Goal: Navigation & Orientation: Find specific page/section

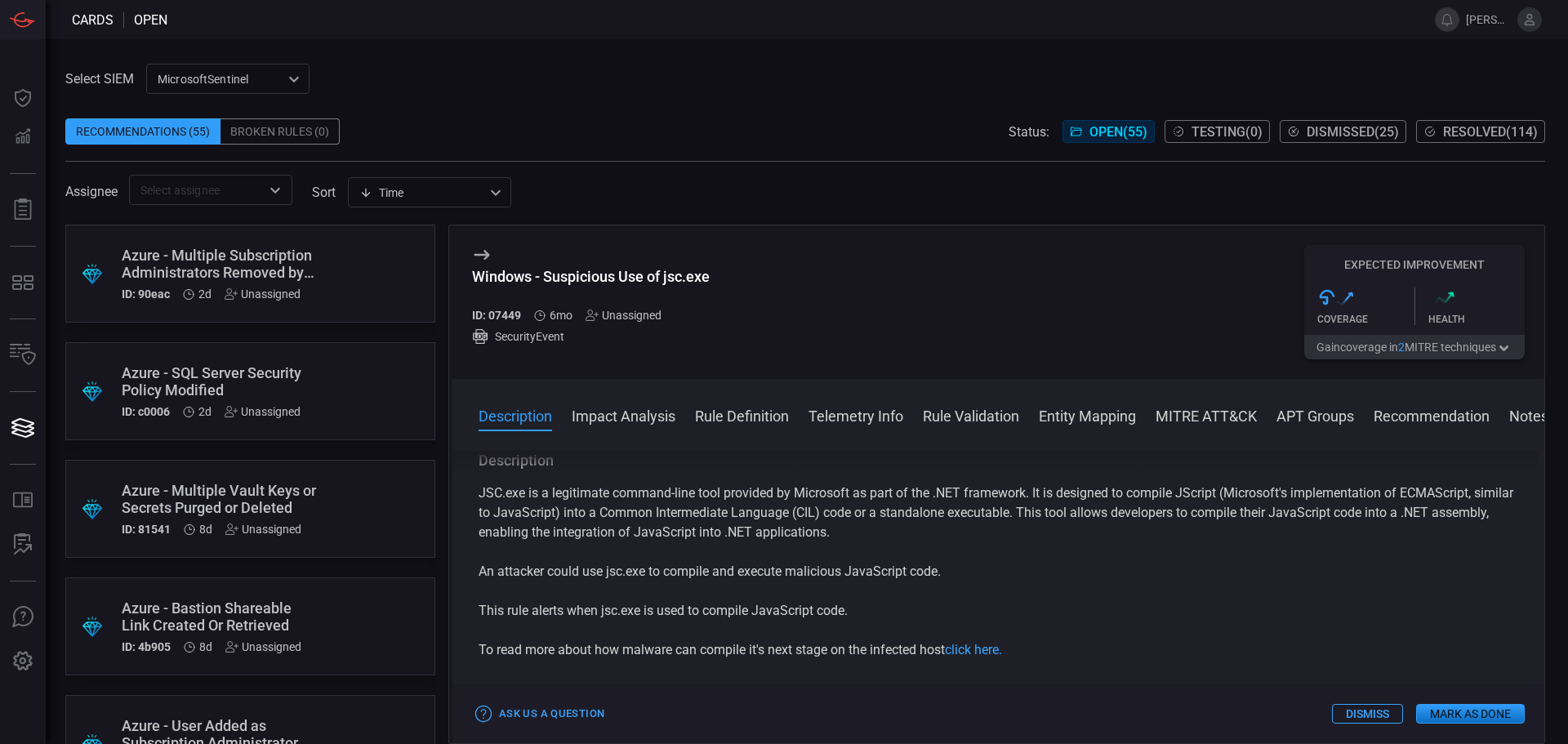
scroll to position [82, 0]
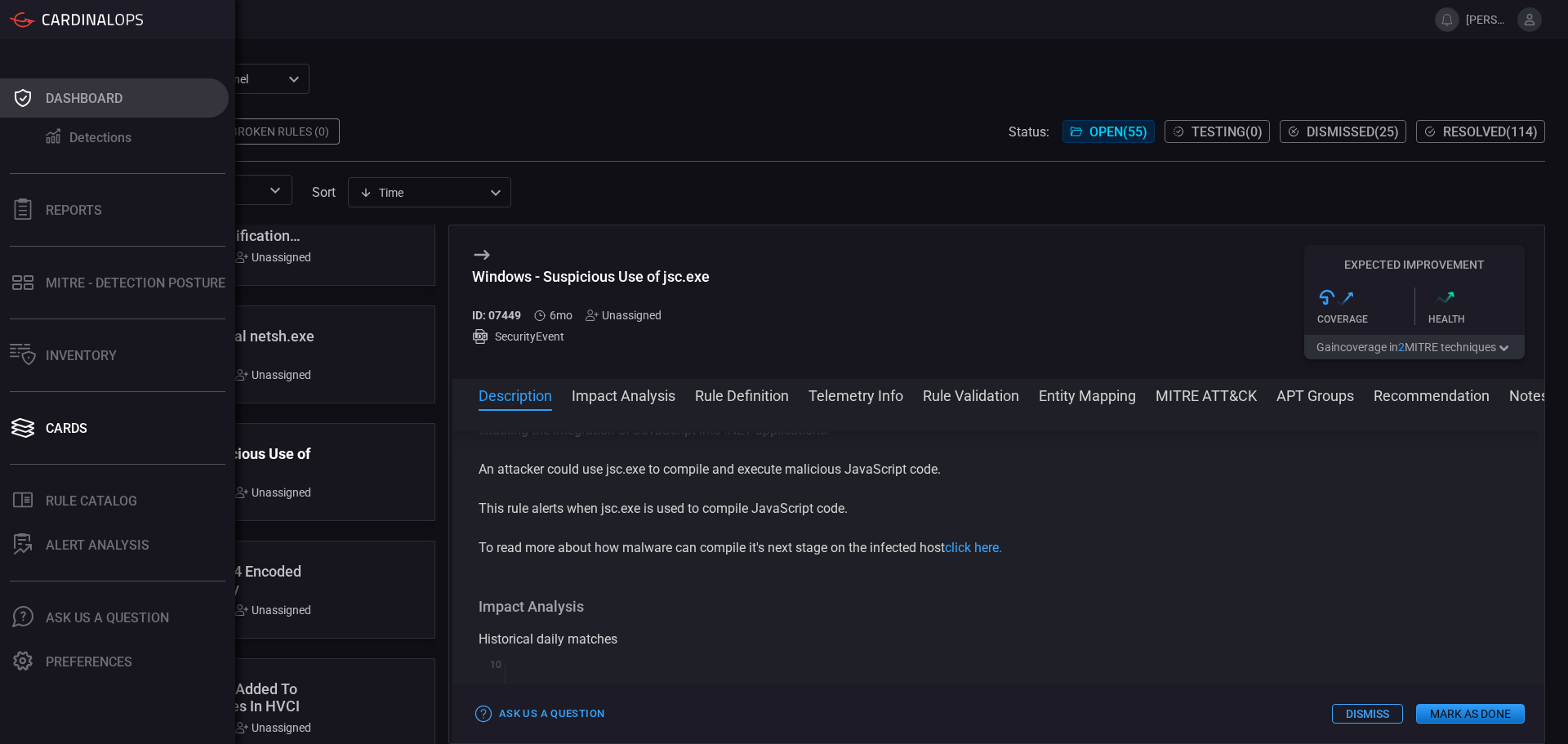
click at [54, 93] on div "Dashboard" at bounding box center [84, 99] width 77 height 16
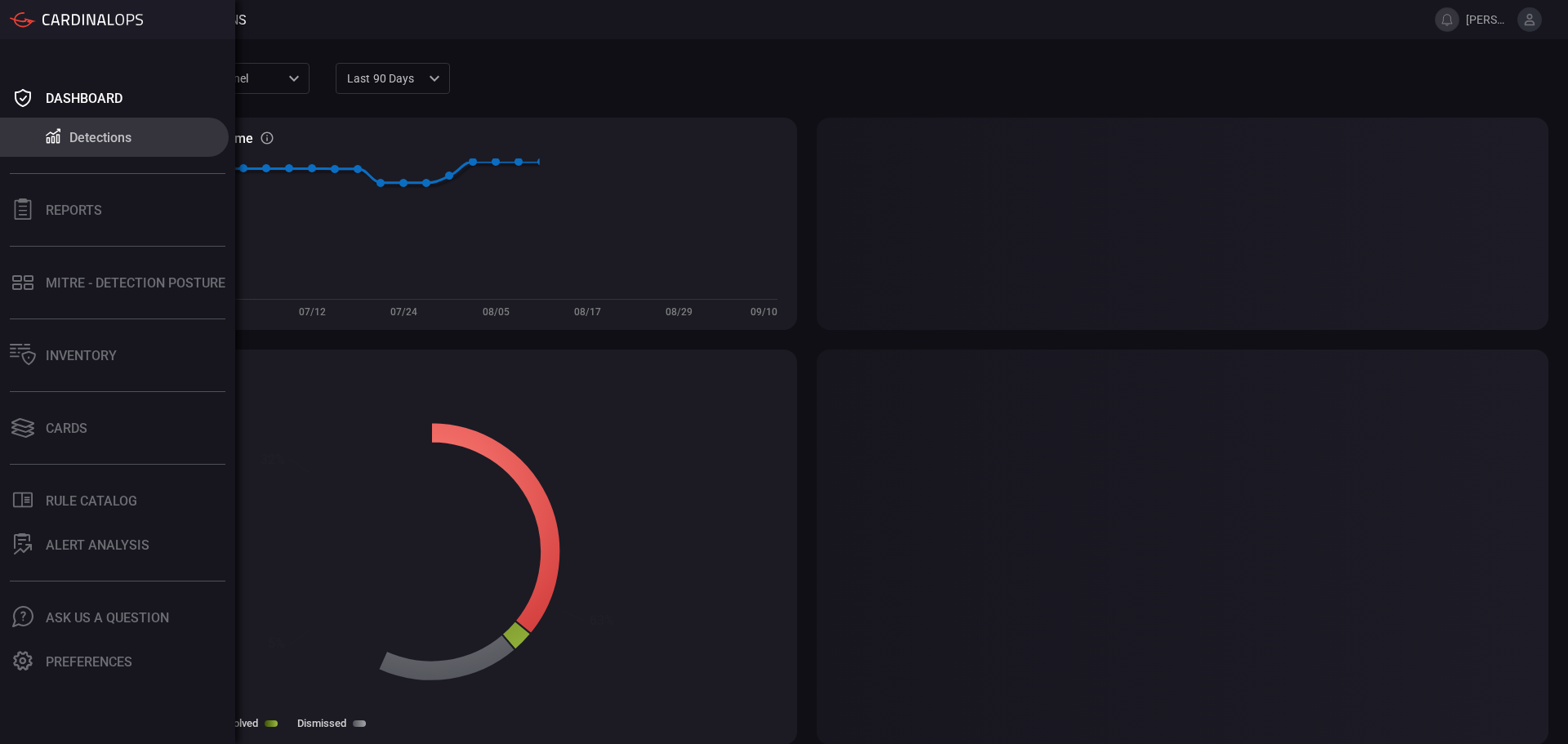
click at [78, 134] on div "Detections" at bounding box center [100, 138] width 62 height 16
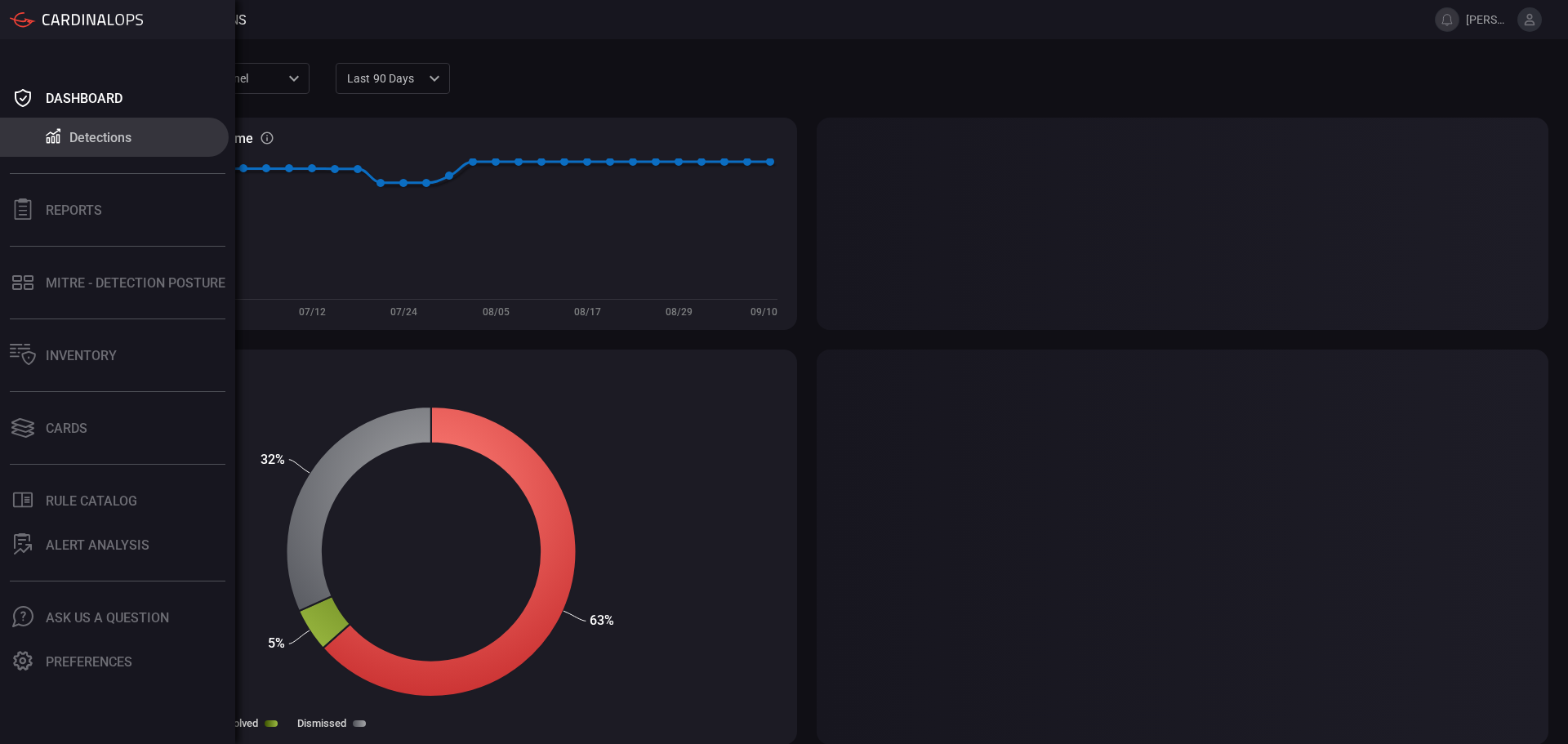
click at [85, 18] on icon at bounding box center [93, 20] width 100 height 11
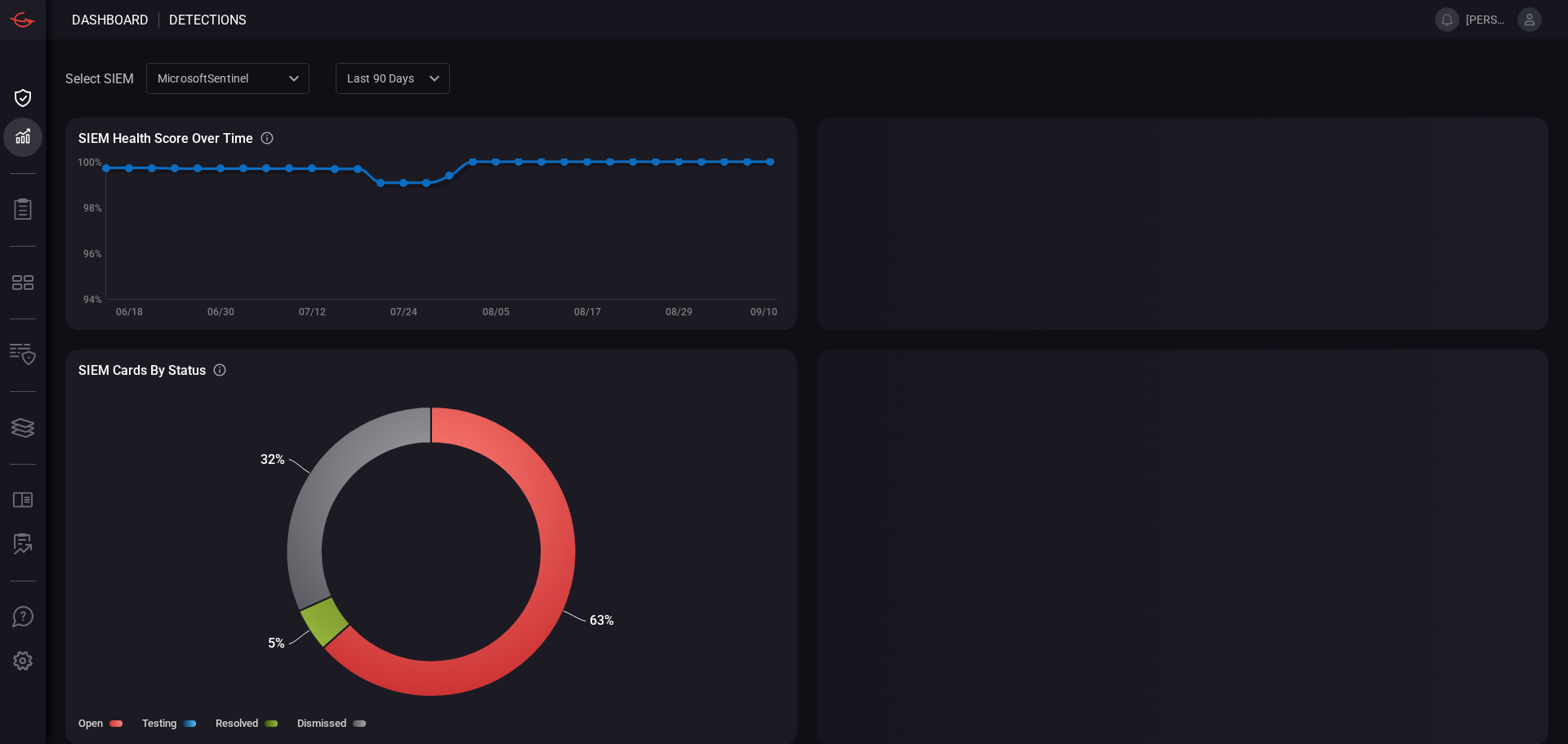
click at [314, 17] on span at bounding box center [830, 20] width 1168 height 39
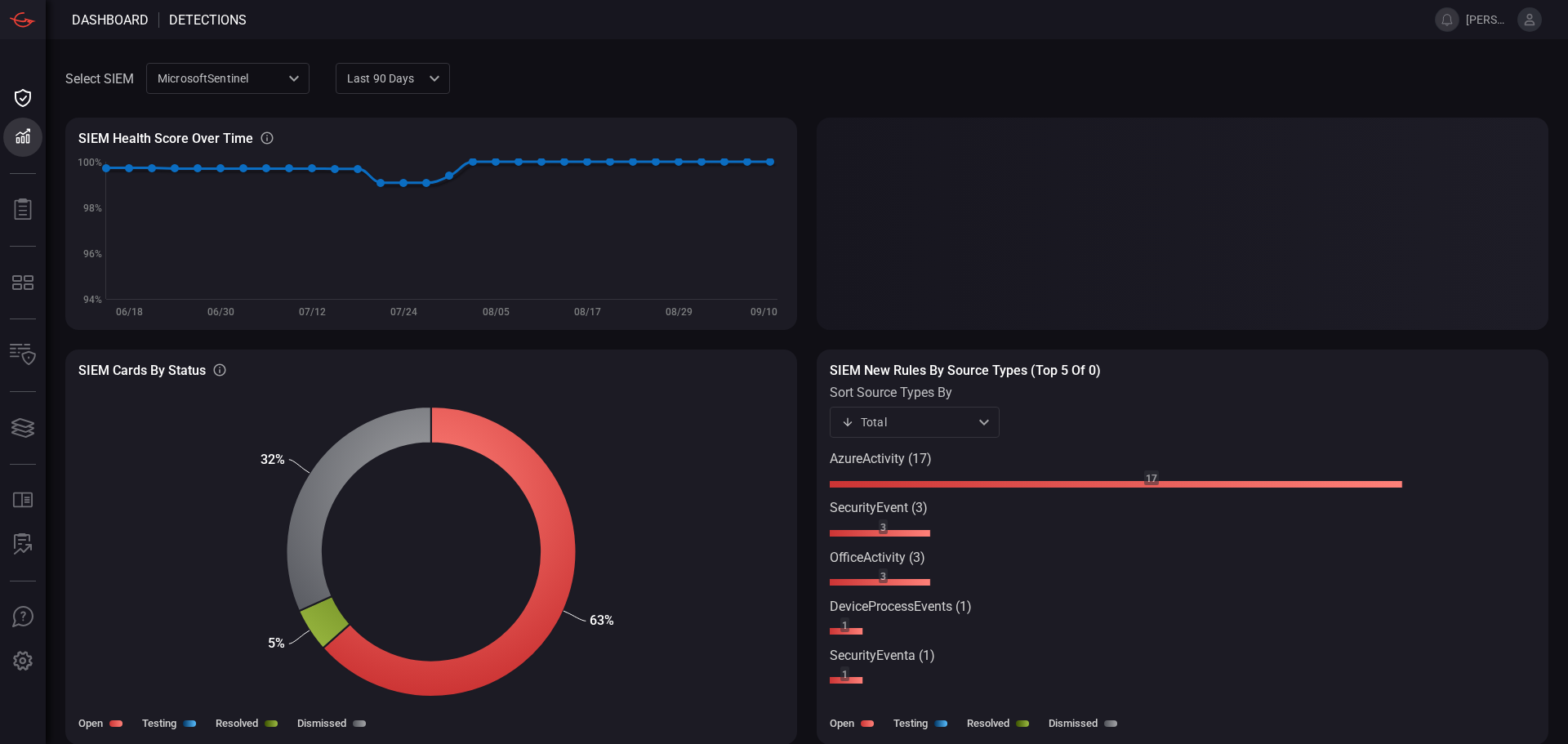
click at [111, 23] on span "Dashboard" at bounding box center [110, 20] width 77 height 16
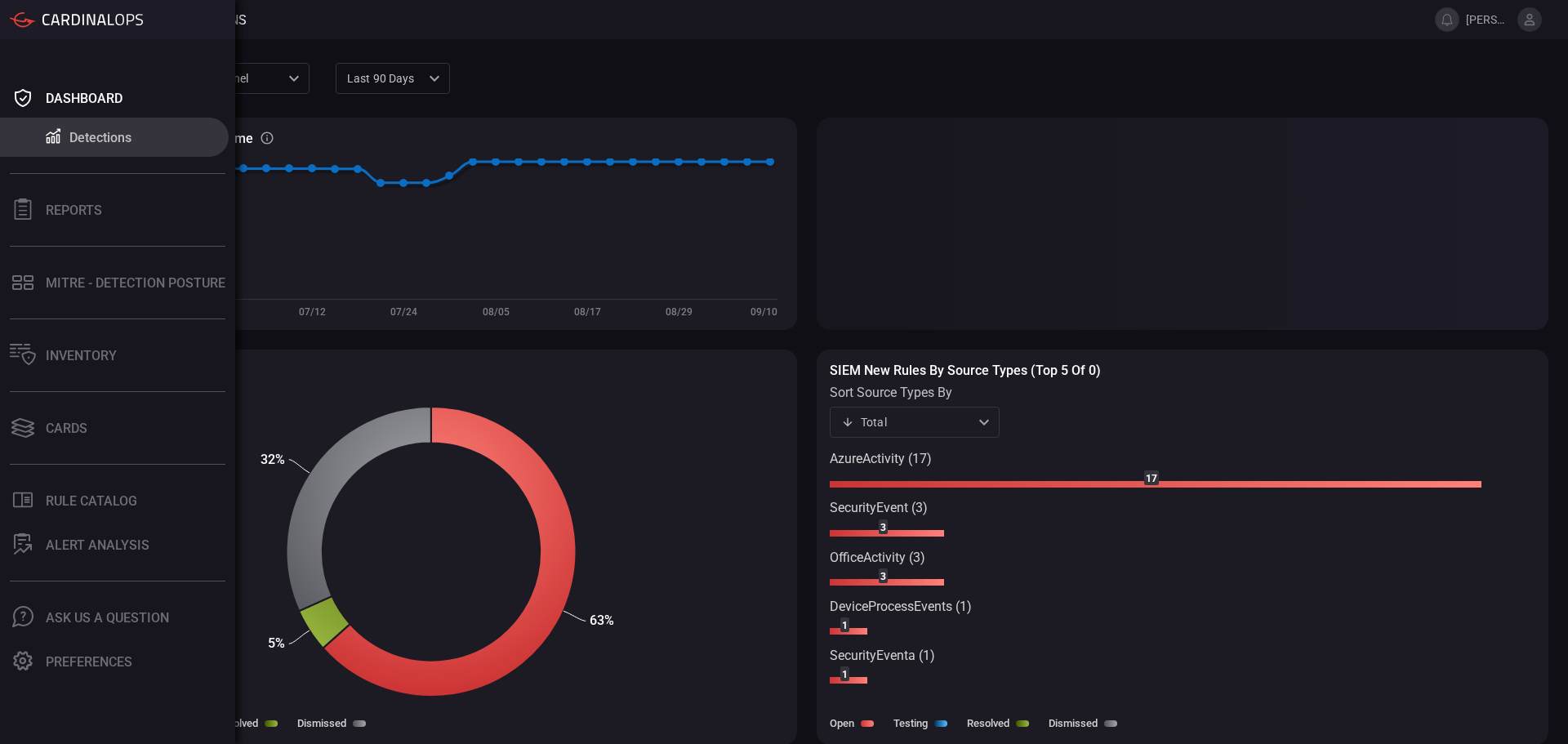
click at [23, 21] on icon at bounding box center [23, 20] width 26 height 15
click at [74, 360] on div "Inventory" at bounding box center [81, 355] width 71 height 16
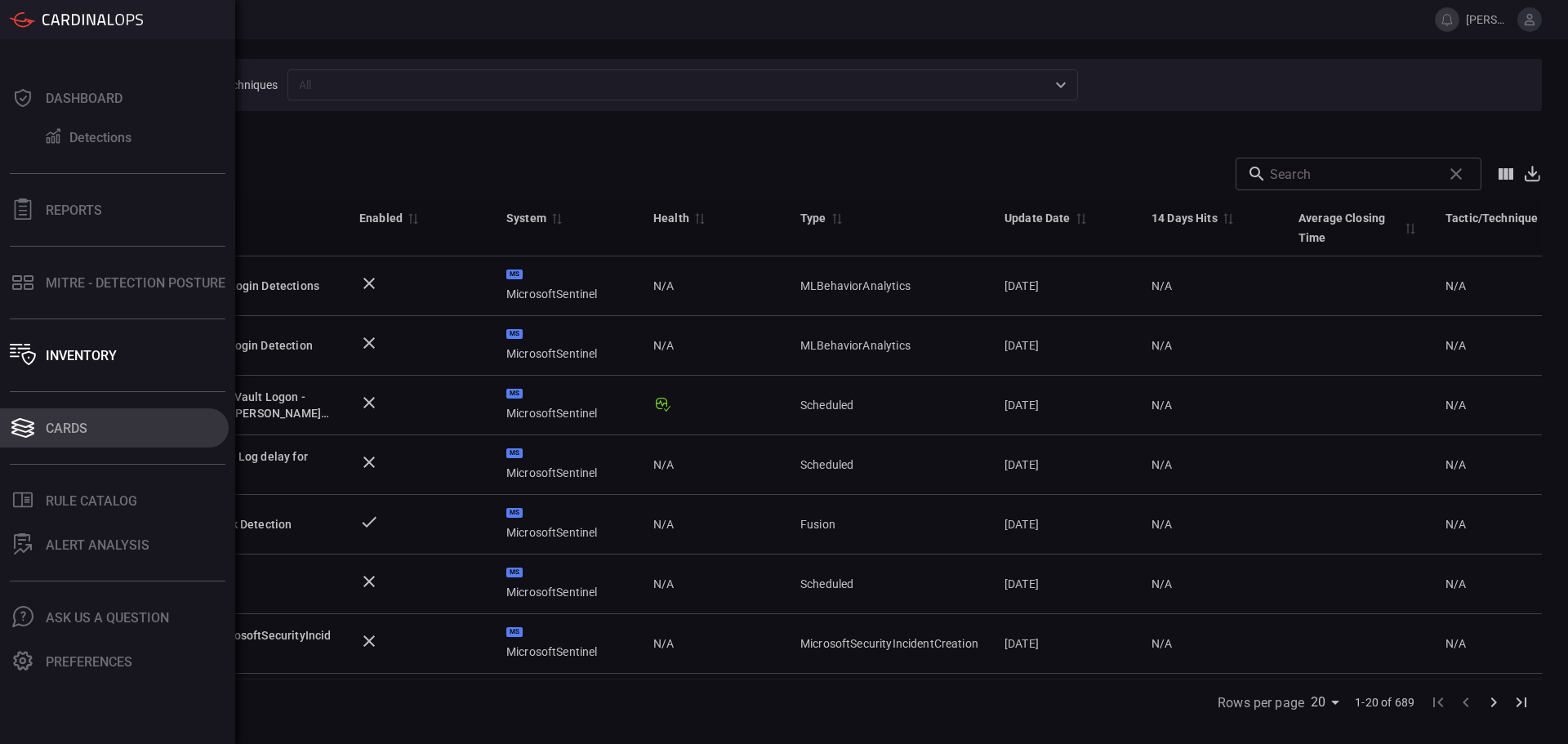
click at [57, 434] on div "Cards" at bounding box center [66, 428] width 42 height 16
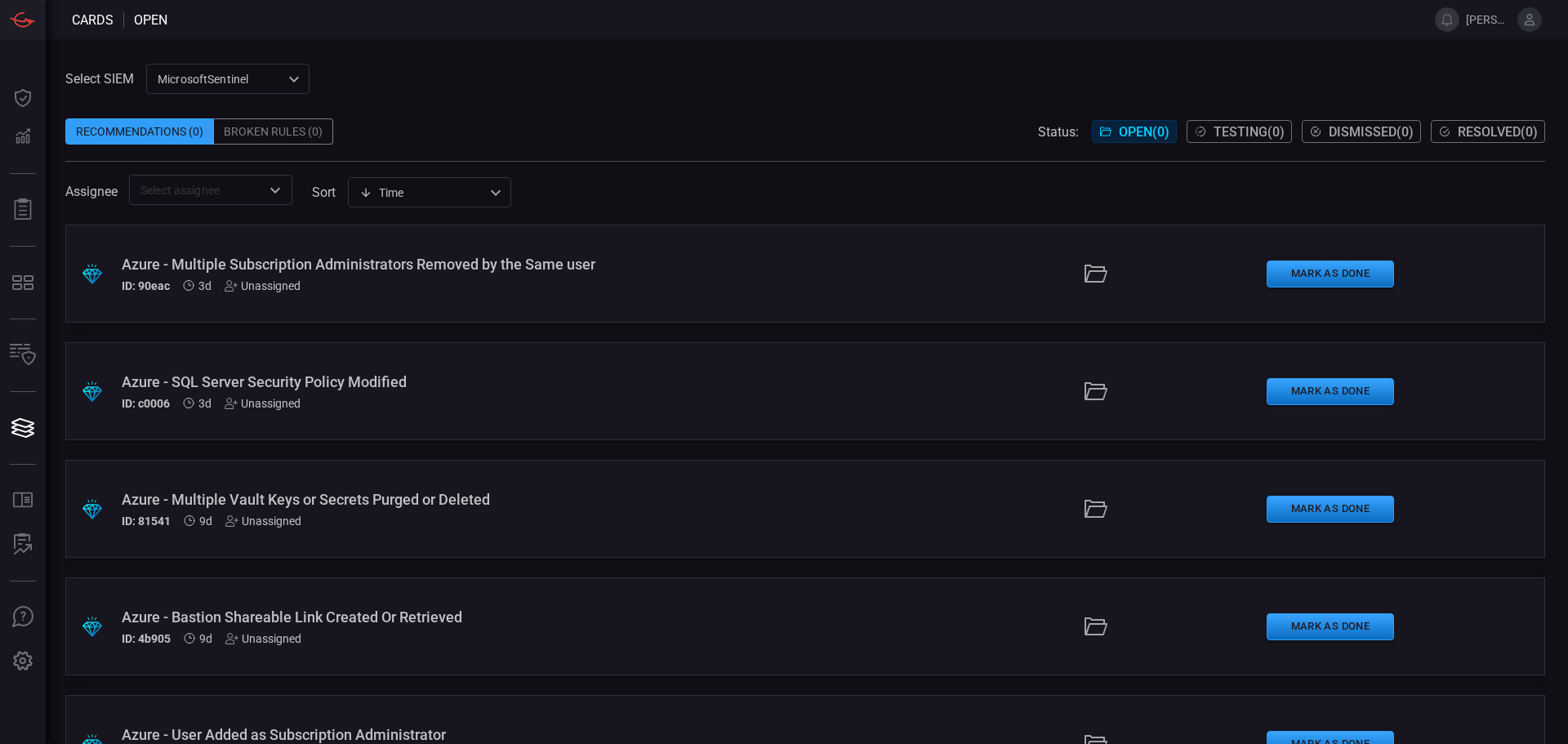
type button "/cards"
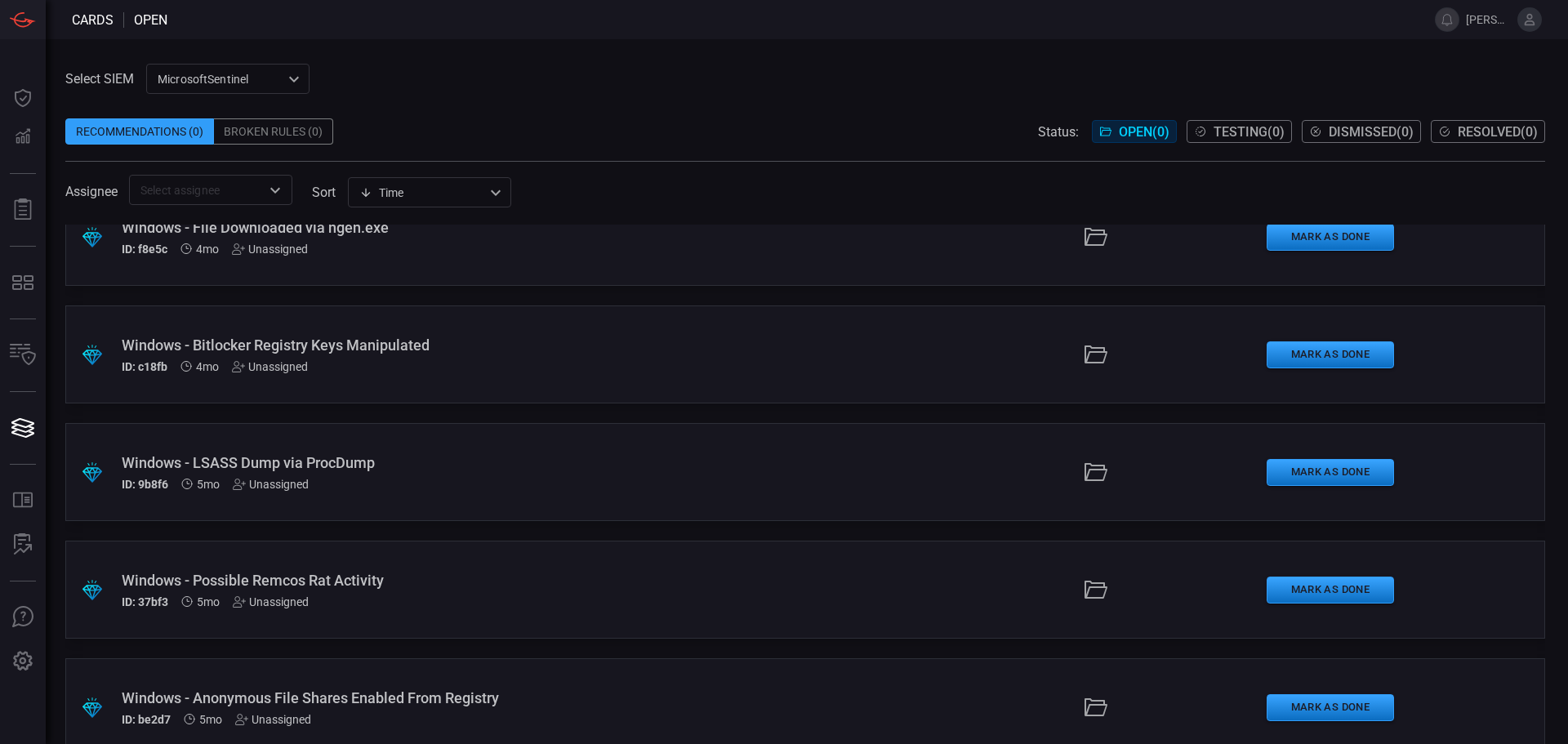
click at [281, 458] on div "Windows - LSASS Dump via ProcDump" at bounding box center [381, 462] width 519 height 17
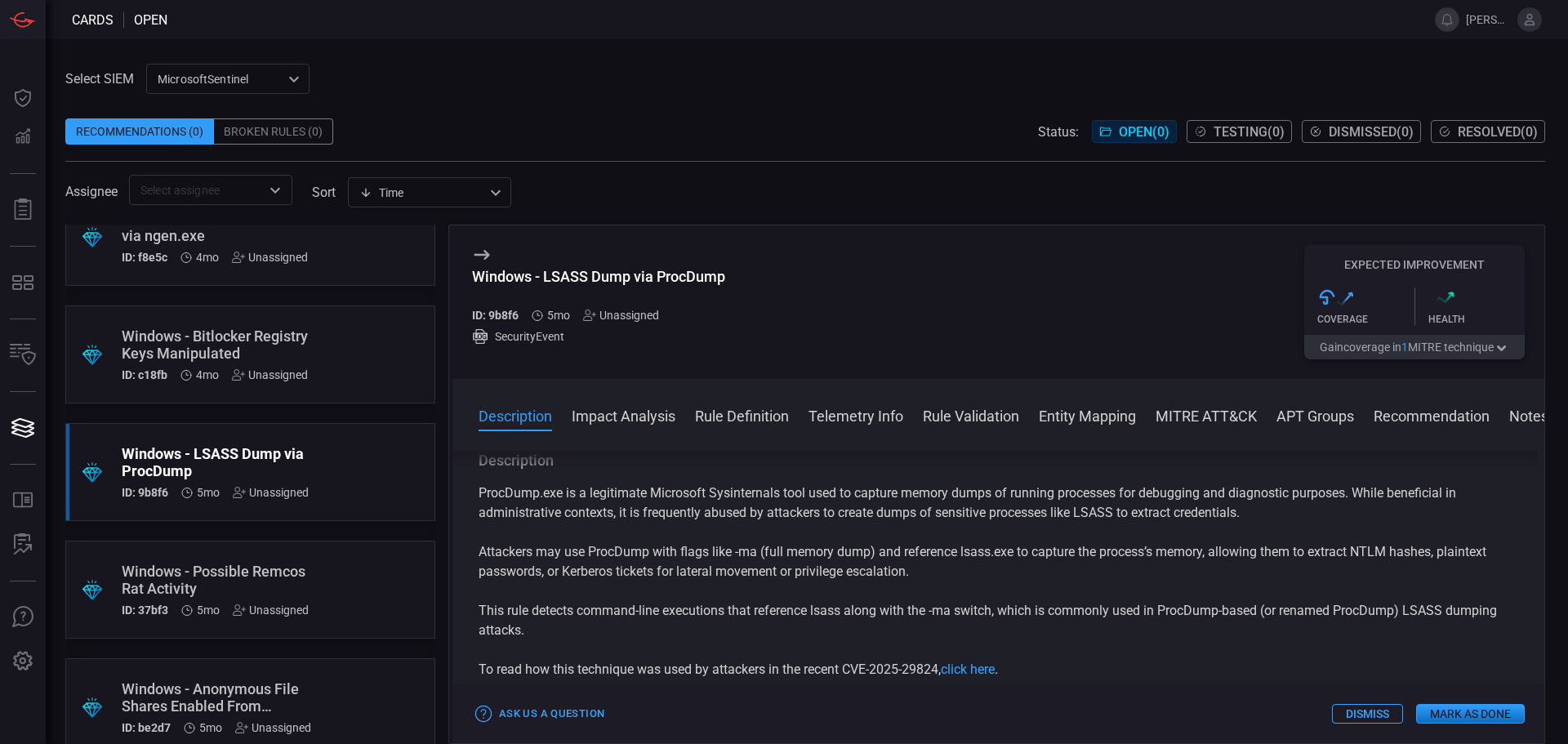
scroll to position [82, 0]
